Goal: Task Accomplishment & Management: Complete application form

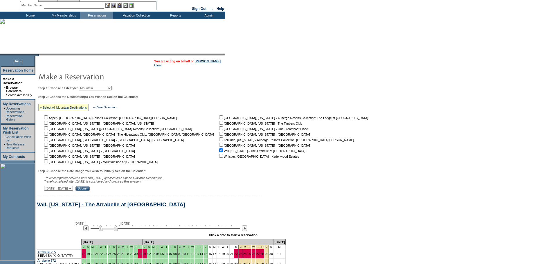
scroll to position [18, 0]
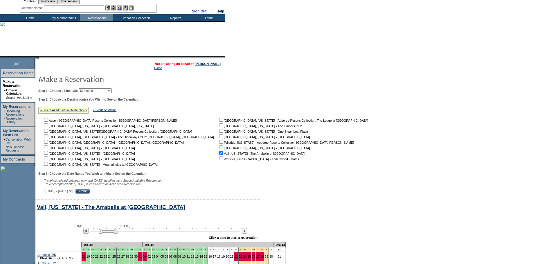
click at [112, 89] on select "My Favorites Beach Leisure Metropolitan Mountain OIAL for Adventure OIAL for Co…" at bounding box center [95, 91] width 33 height 5
select select "Beach"
click at [89, 89] on select "My Favorites Beach Leisure Metropolitan Mountain OIAL for Adventure OIAL for Co…" at bounding box center [95, 91] width 33 height 5
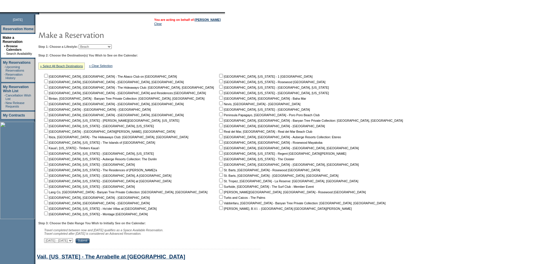
scroll to position [120, 0]
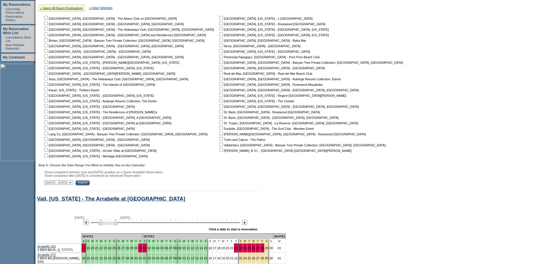
click at [219, 80] on input "checkbox" at bounding box center [221, 79] width 4 height 4
click at [219, 79] on input "checkbox" at bounding box center [221, 79] width 4 height 4
checkbox input "false"
click at [218, 86] on nobr "[GEOGRAPHIC_DATA], [GEOGRAPHIC_DATA] - Rosewood Mayakoba" at bounding box center [270, 84] width 104 height 3
click at [219, 86] on input "checkbox" at bounding box center [221, 84] width 4 height 4
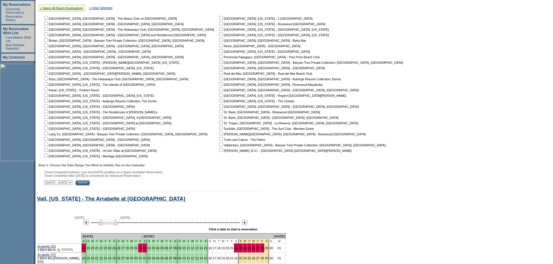
checkbox input "true"
click at [48, 36] on input "checkbox" at bounding box center [46, 35] width 4 height 4
checkbox input "true"
click at [90, 185] on input "Submit" at bounding box center [82, 183] width 14 height 5
